Goal: Task Accomplishment & Management: Manage account settings

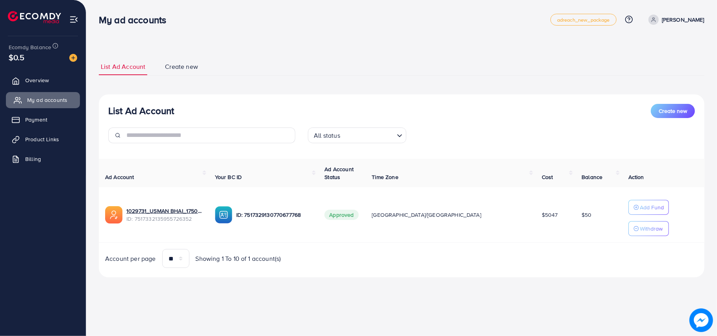
click at [40, 102] on span "My ad accounts" at bounding box center [47, 100] width 40 height 8
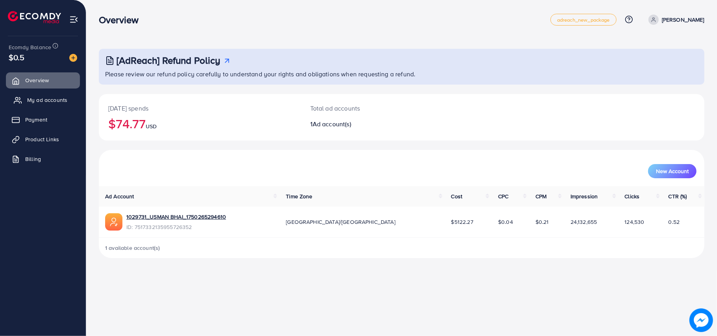
click at [57, 101] on span "My ad accounts" at bounding box center [47, 100] width 40 height 8
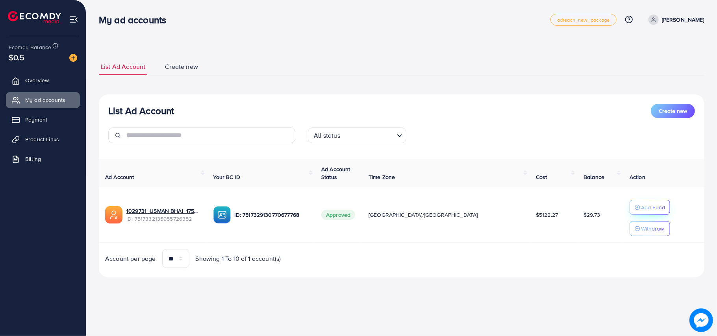
click at [641, 211] on p "Add Fund" at bounding box center [653, 207] width 24 height 9
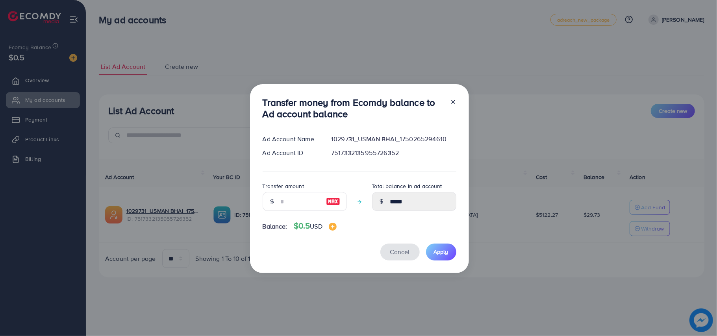
click at [401, 257] on button "Cancel" at bounding box center [399, 252] width 39 height 17
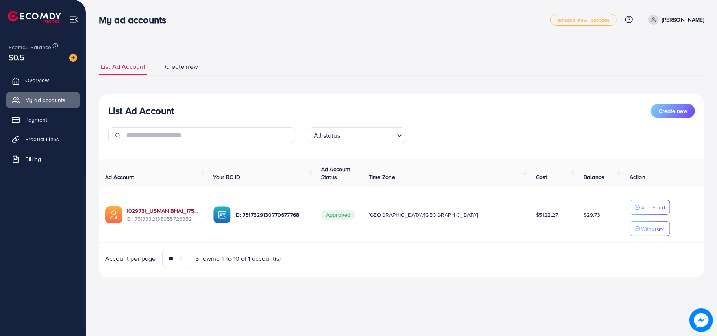
click at [185, 213] on link "1029731_USMAN BHAI_1750265294610" at bounding box center [163, 211] width 74 height 8
